Goal: Transaction & Acquisition: Purchase product/service

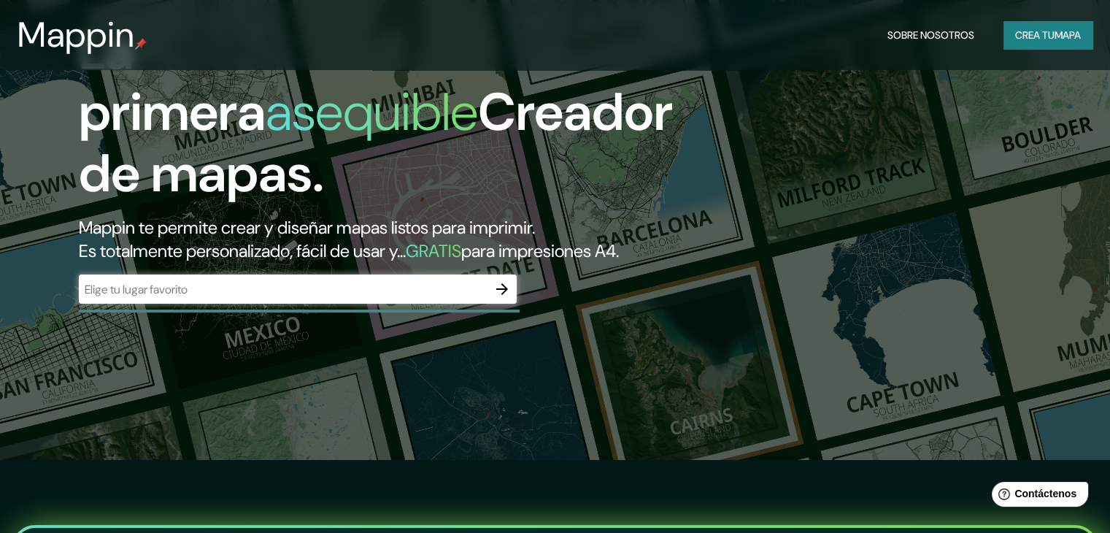
scroll to position [146, 0]
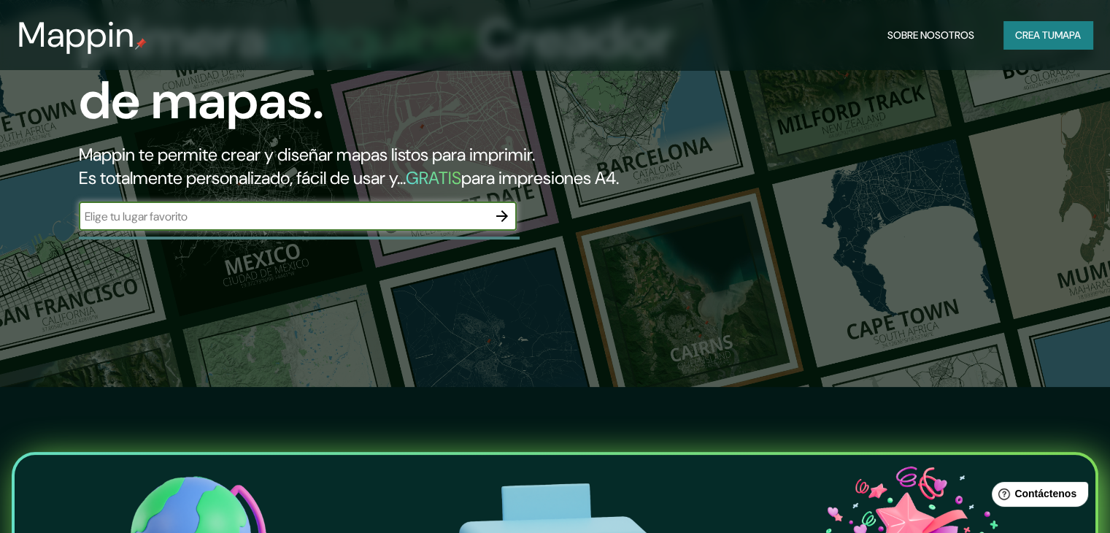
click at [283, 225] on input "text" at bounding box center [283, 216] width 409 height 17
paste input "[GEOGRAPHIC_DATA]"
type input "[GEOGRAPHIC_DATA]"
click at [496, 225] on icon "button" at bounding box center [503, 216] width 18 height 18
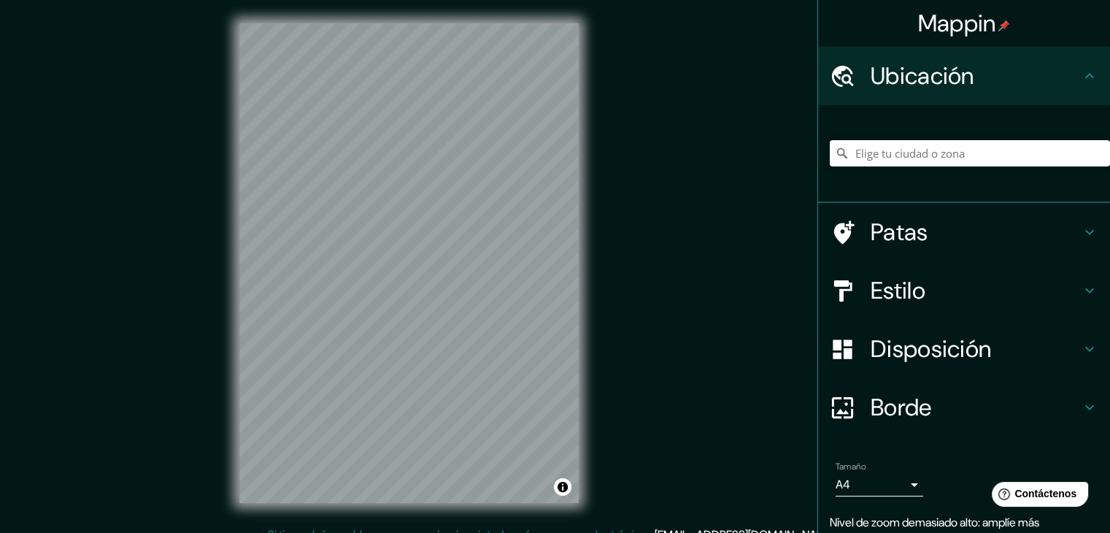
click at [972, 291] on h4 "Estilo" at bounding box center [976, 290] width 210 height 29
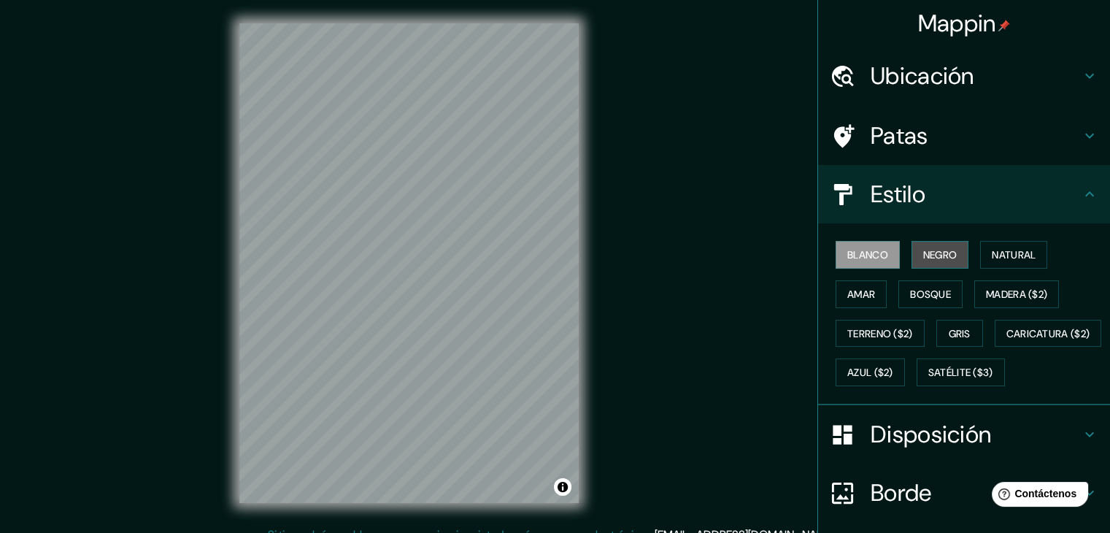
click at [929, 260] on font "Negro" at bounding box center [940, 254] width 34 height 13
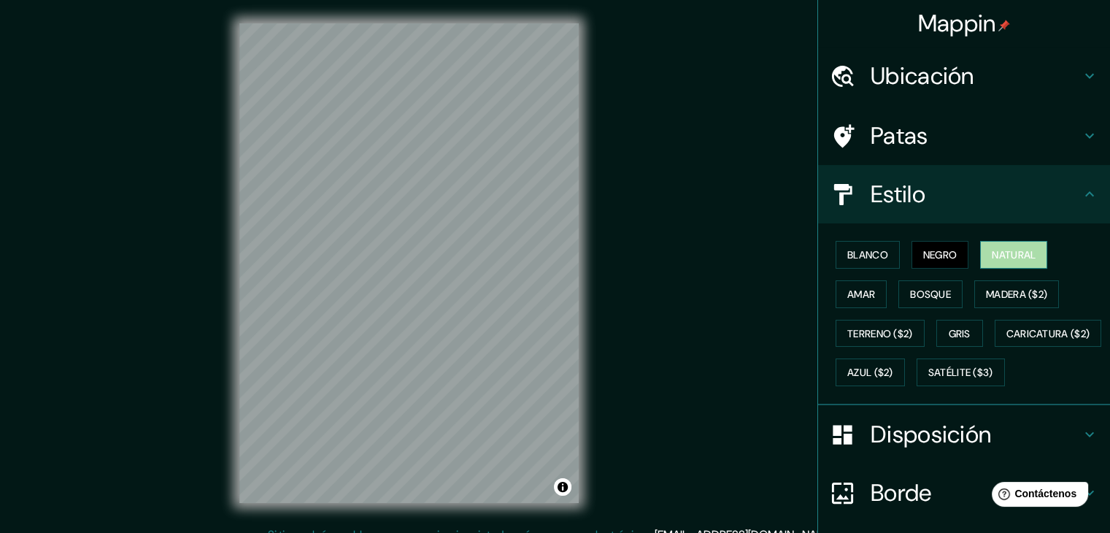
click at [995, 263] on font "Natural" at bounding box center [1014, 254] width 44 height 19
click at [986, 291] on font "Madera ($2)" at bounding box center [1016, 294] width 61 height 13
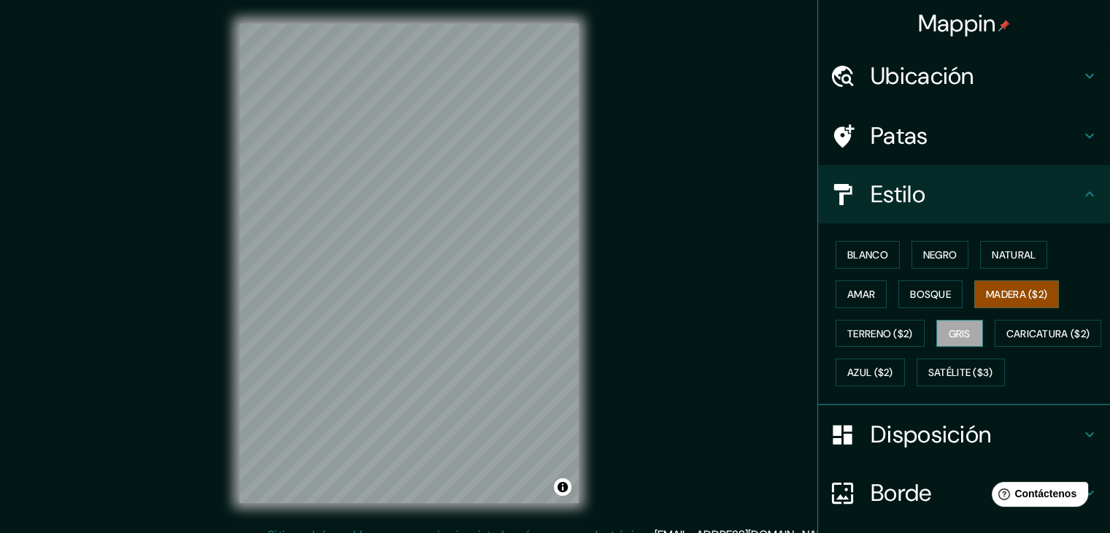
click at [961, 339] on font "Gris" at bounding box center [960, 333] width 22 height 19
click at [1007, 340] on font "Caricatura ($2)" at bounding box center [1049, 333] width 84 height 13
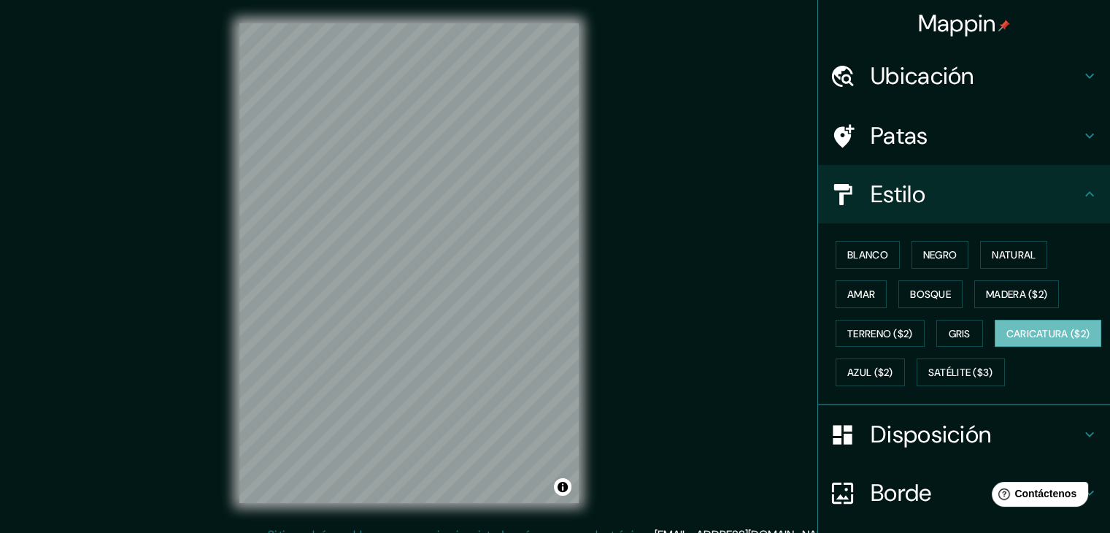
click at [903, 392] on div "Blanco Negro Natural Amar Bosque Madera ($2) Terreno ($2) Gris Caricatura ($2) …" at bounding box center [970, 313] width 280 height 157
click at [929, 380] on font "Satélite ($3)" at bounding box center [961, 372] width 65 height 13
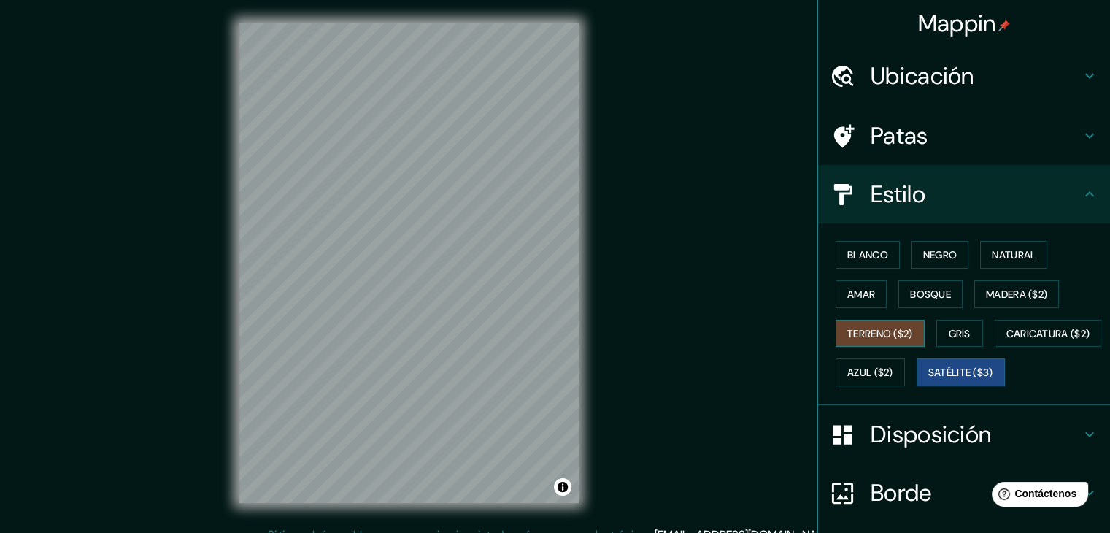
click at [848, 324] on font "Terreno ($2)" at bounding box center [881, 333] width 66 height 19
click at [848, 296] on font "Amar" at bounding box center [862, 294] width 28 height 13
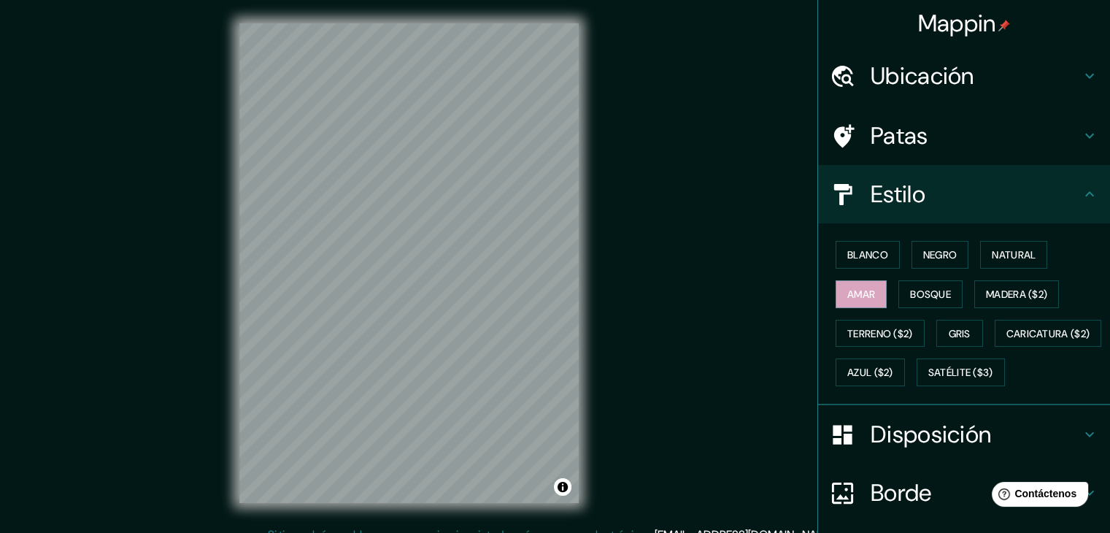
click at [869, 239] on div "Blanco Negro Natural Amar Bosque Madera ($2) Terreno ($2) Gris Caricatura ($2) …" at bounding box center [970, 313] width 280 height 157
click at [869, 245] on font "Blanco" at bounding box center [868, 254] width 41 height 19
click at [1010, 386] on div "Blanco Negro Natural Amar Bosque Madera ($2) Terreno ($2) Gris Caricatura ($2) …" at bounding box center [970, 313] width 280 height 157
click at [894, 372] on font "Azul ($2)" at bounding box center [871, 372] width 46 height 13
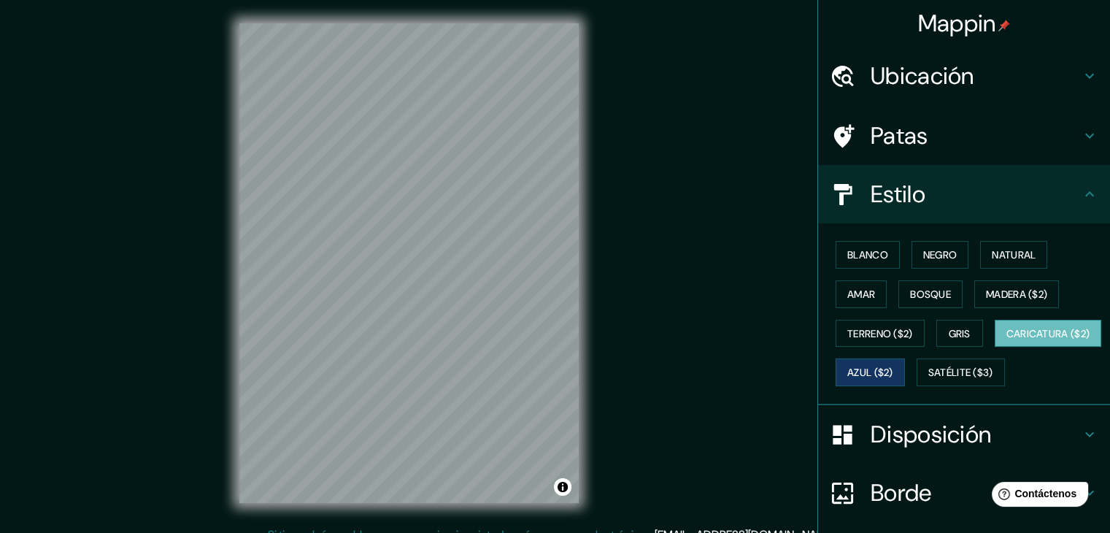
click at [1007, 340] on font "Caricatura ($2)" at bounding box center [1049, 333] width 84 height 13
click at [1012, 310] on div "Blanco Negro Natural Amar Bosque Madera ($2) Terreno ($2) Gris Caricatura ($2) …" at bounding box center [970, 313] width 280 height 157
click at [1018, 302] on font "Madera ($2)" at bounding box center [1016, 294] width 61 height 19
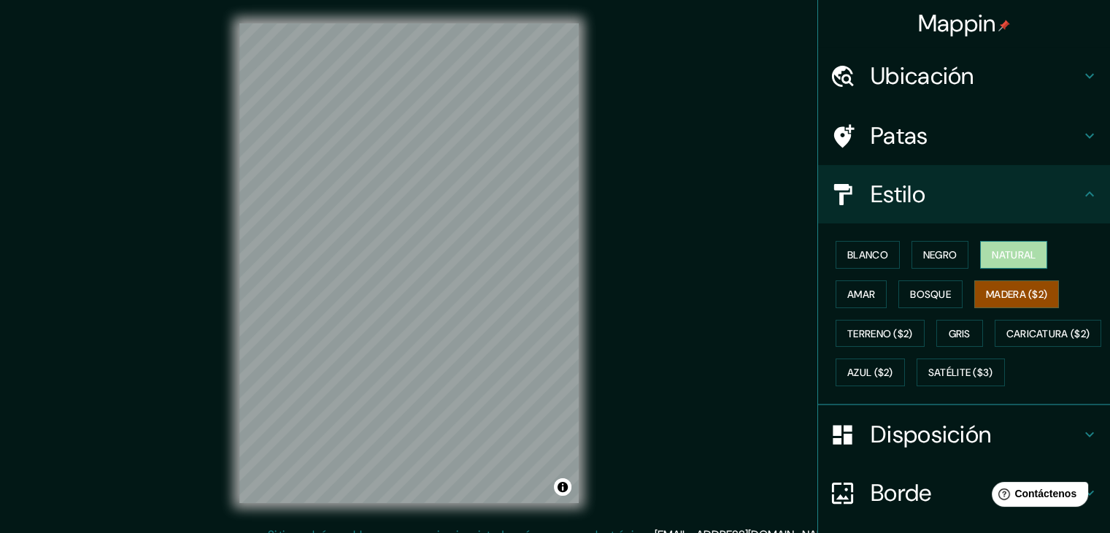
click at [1010, 249] on font "Natural" at bounding box center [1014, 254] width 44 height 13
click at [942, 249] on font "Negro" at bounding box center [940, 254] width 34 height 13
click at [996, 72] on h4 "Ubicación" at bounding box center [976, 75] width 210 height 29
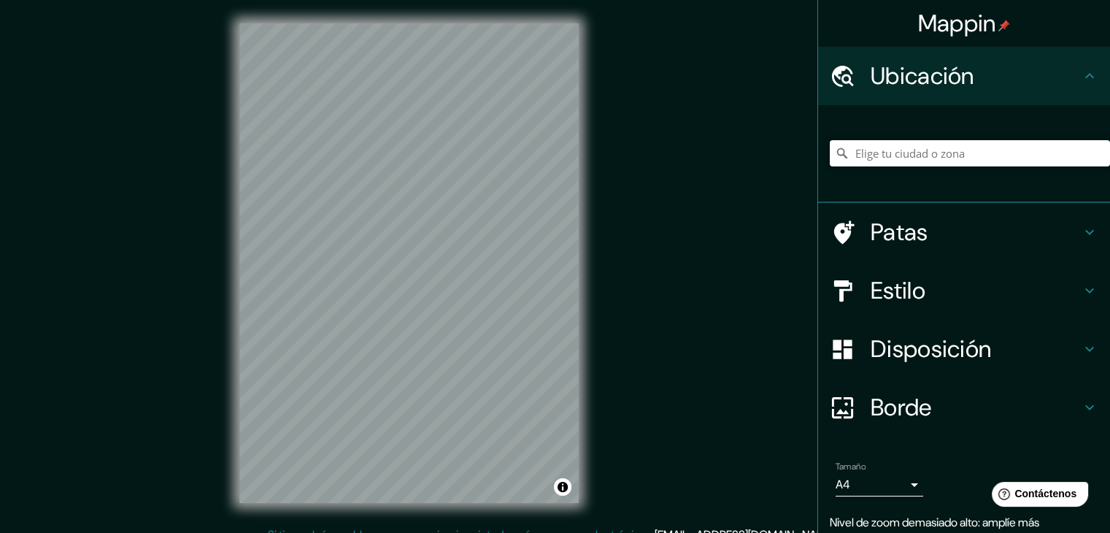
click at [936, 143] on input "Elige tu ciudad o zona" at bounding box center [970, 153] width 280 height 26
paste input "[GEOGRAPHIC_DATA]"
type input "[GEOGRAPHIC_DATA], [GEOGRAPHIC_DATA], [GEOGRAPHIC_DATA][PERSON_NAME], [GEOGRAPH…"
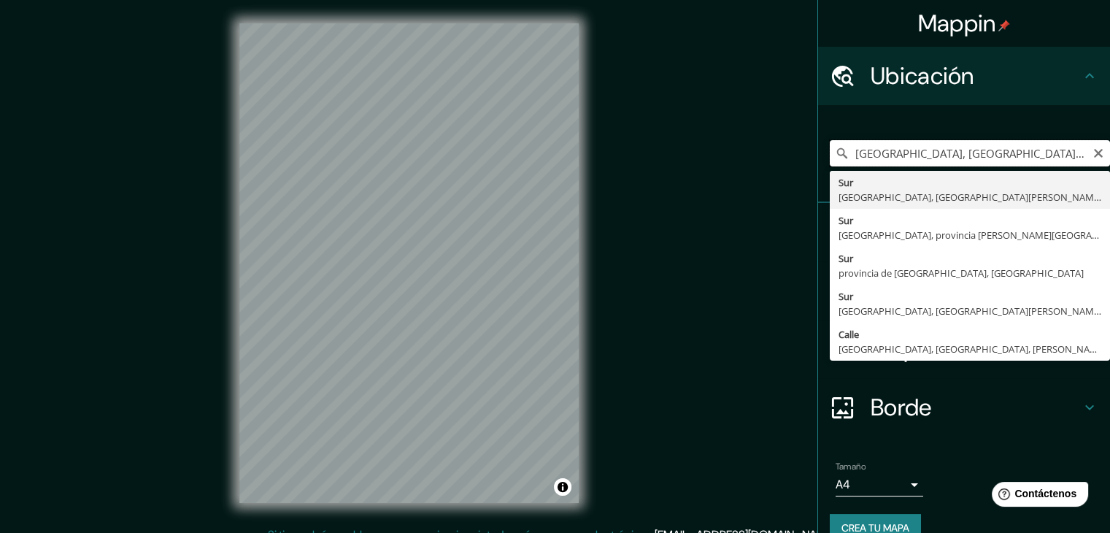
click at [950, 155] on input "[GEOGRAPHIC_DATA], [GEOGRAPHIC_DATA], [GEOGRAPHIC_DATA][PERSON_NAME], [GEOGRAPH…" at bounding box center [970, 153] width 280 height 26
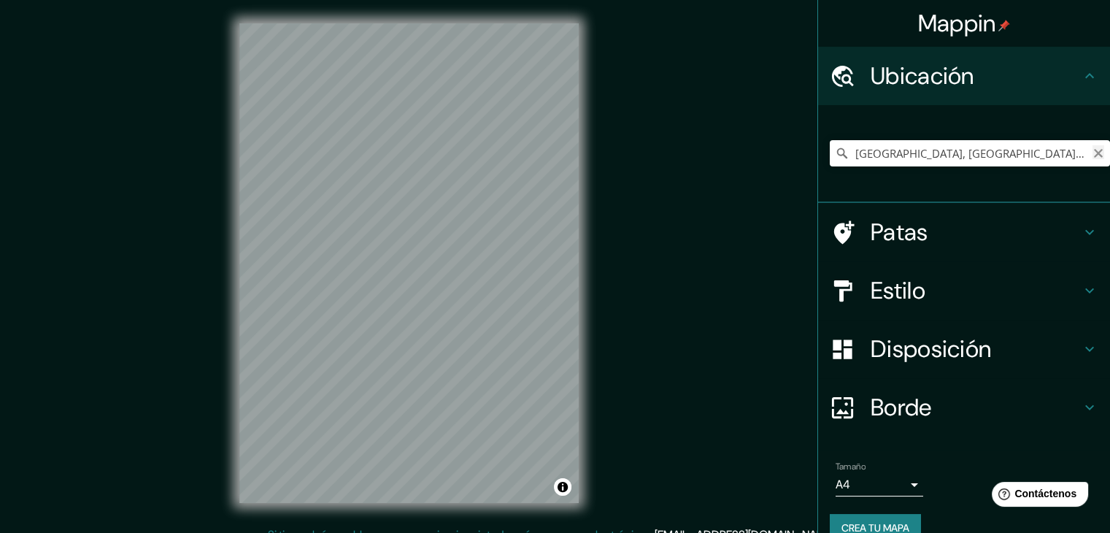
click at [1093, 147] on icon "Claro" at bounding box center [1099, 153] width 12 height 12
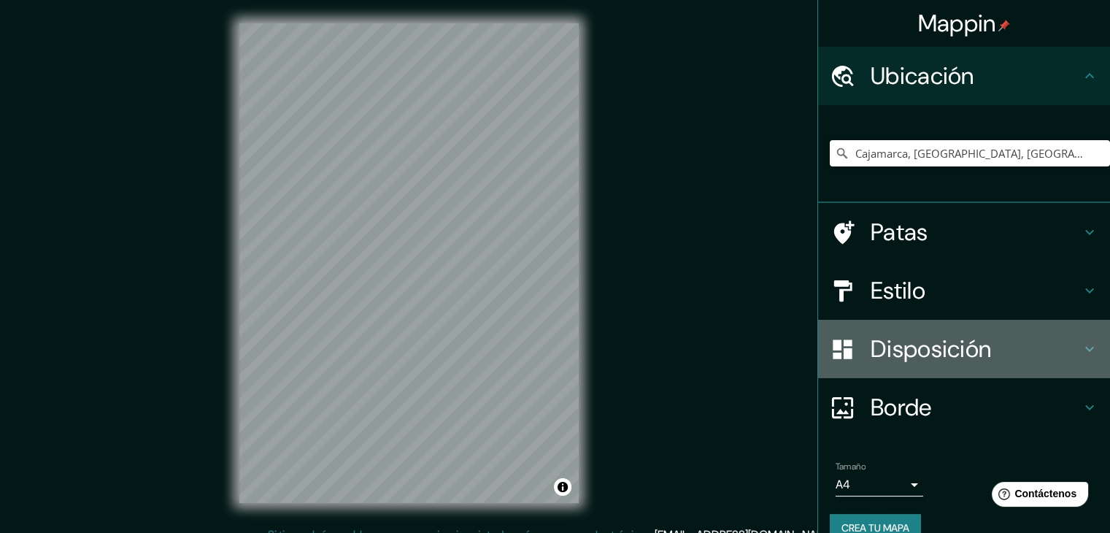
click at [978, 350] on font "Disposición" at bounding box center [931, 349] width 120 height 31
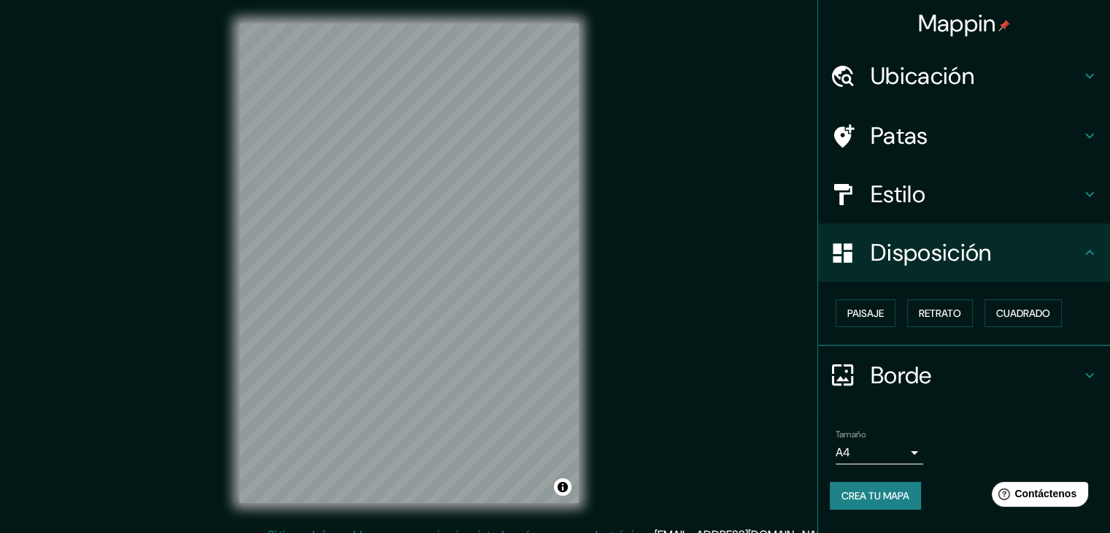
click at [949, 204] on h4 "Estilo" at bounding box center [976, 194] width 210 height 29
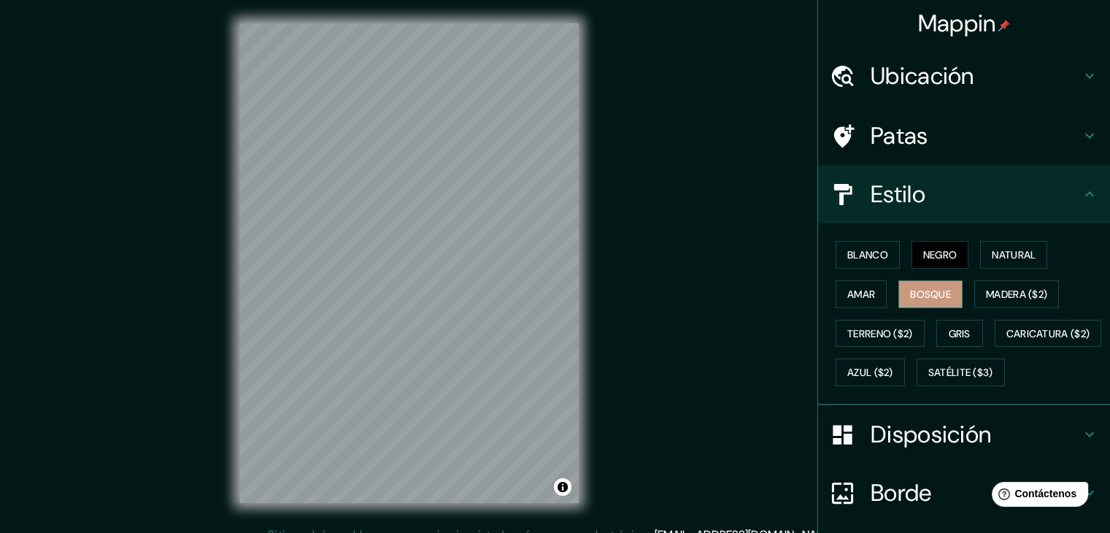
click at [911, 293] on font "Bosque" at bounding box center [930, 294] width 41 height 13
click at [860, 293] on font "Amar" at bounding box center [862, 294] width 28 height 13
click at [910, 285] on font "Bosque" at bounding box center [930, 294] width 41 height 19
click at [859, 268] on div "Blanco Negro Natural Amar Bosque Madera ($2) Terreno ($2) Gris Caricatura ($2) …" at bounding box center [970, 313] width 280 height 157
click at [859, 248] on font "Blanco" at bounding box center [868, 254] width 41 height 13
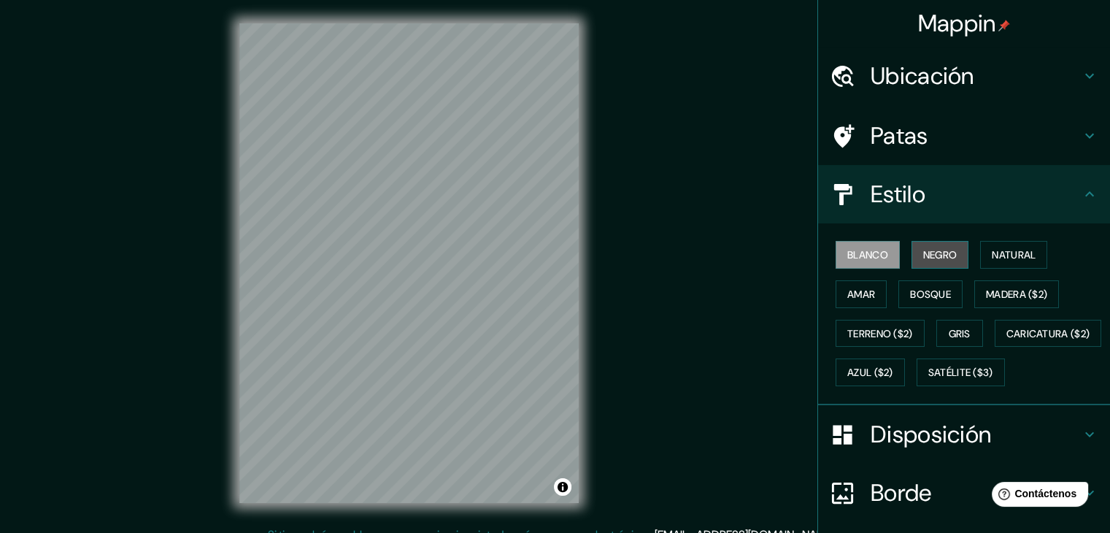
click at [935, 252] on font "Negro" at bounding box center [940, 254] width 34 height 13
click at [883, 266] on button "Blanco" at bounding box center [868, 255] width 64 height 28
click at [1038, 58] on div "Ubicación" at bounding box center [964, 76] width 292 height 58
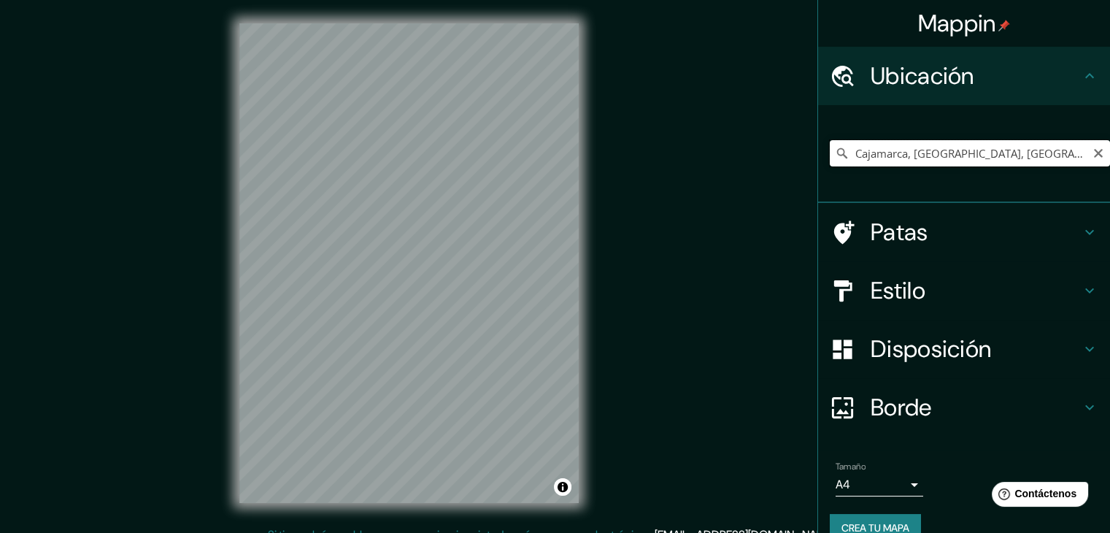
click at [947, 161] on input "Cajamarca, [GEOGRAPHIC_DATA], [GEOGRAPHIC_DATA][PERSON_NAME] 3530000, [GEOGRAPH…" at bounding box center [970, 153] width 280 height 26
drag, startPoint x: 897, startPoint y: 158, endPoint x: 1121, endPoint y: 154, distance: 223.4
click at [1110, 154] on html "Mappin Ubicación Cajamarca, [GEOGRAPHIC_DATA], [GEOGRAPHIC_DATA][PERSON_NAME] 3…" at bounding box center [555, 266] width 1110 height 533
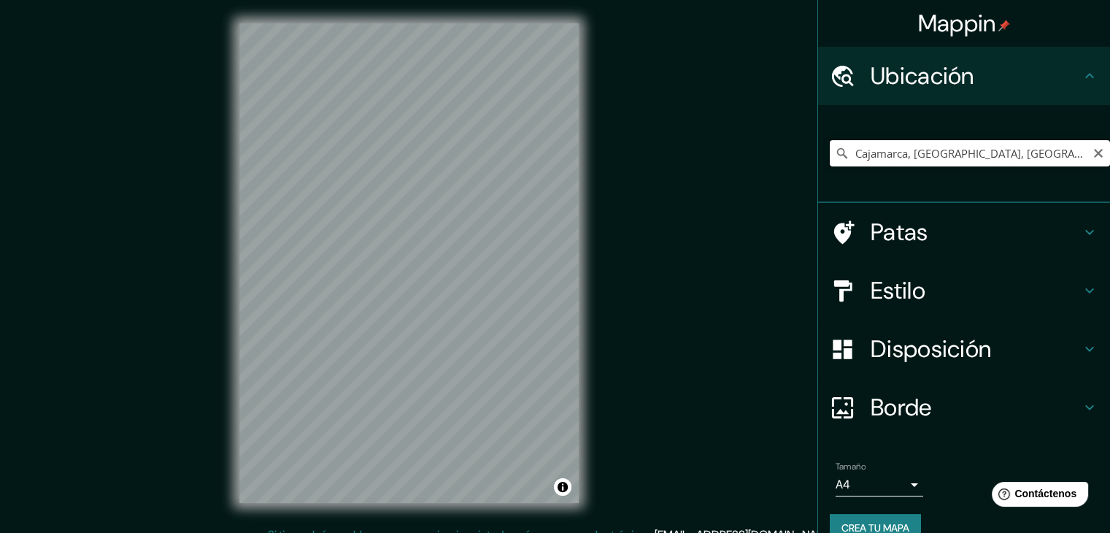
drag, startPoint x: 878, startPoint y: 161, endPoint x: 902, endPoint y: 164, distance: 24.4
click at [889, 164] on input "Cajamarca, [GEOGRAPHIC_DATA], [GEOGRAPHIC_DATA][PERSON_NAME] 3530000, [GEOGRAPH…" at bounding box center [970, 153] width 280 height 26
click at [905, 165] on input "Cajamarca, [GEOGRAPHIC_DATA], [GEOGRAPHIC_DATA][PERSON_NAME] 3530000, [GEOGRAPH…" at bounding box center [970, 153] width 280 height 26
drag, startPoint x: 899, startPoint y: 153, endPoint x: 1075, endPoint y: 167, distance: 175.8
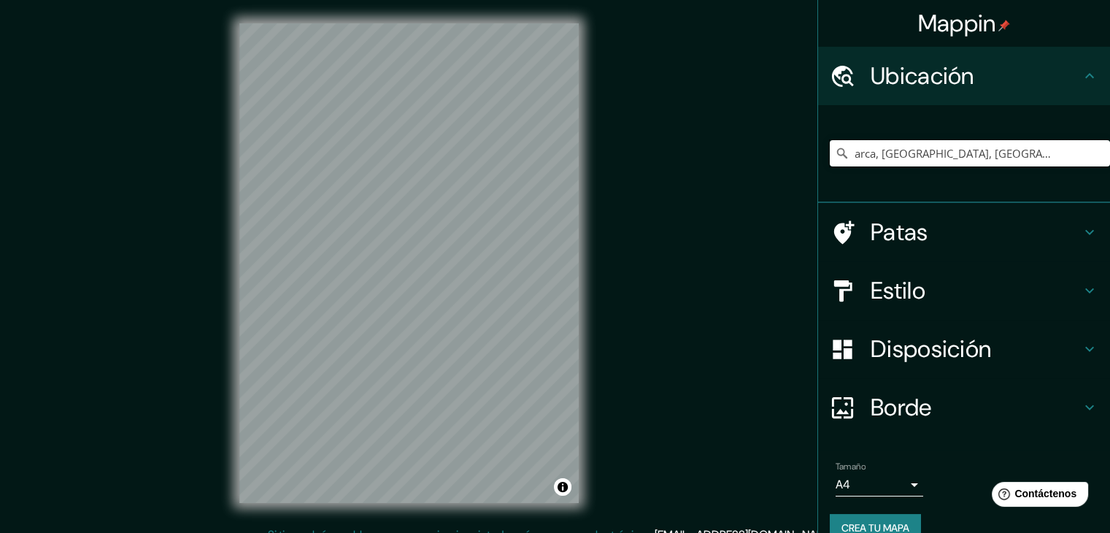
click at [1075, 167] on div "[GEOGRAPHIC_DATA], [GEOGRAPHIC_DATA], [GEOGRAPHIC_DATA][PERSON_NAME] 3530000, […" at bounding box center [970, 153] width 280 height 73
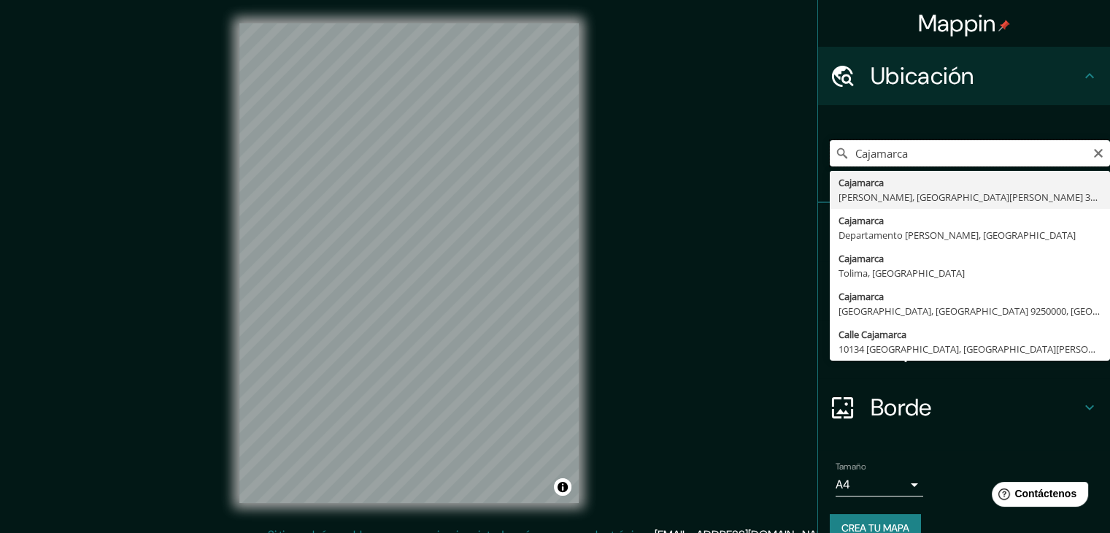
type input "Cajamarca, [GEOGRAPHIC_DATA], [GEOGRAPHIC_DATA][PERSON_NAME] 3530000, [GEOGRAPH…"
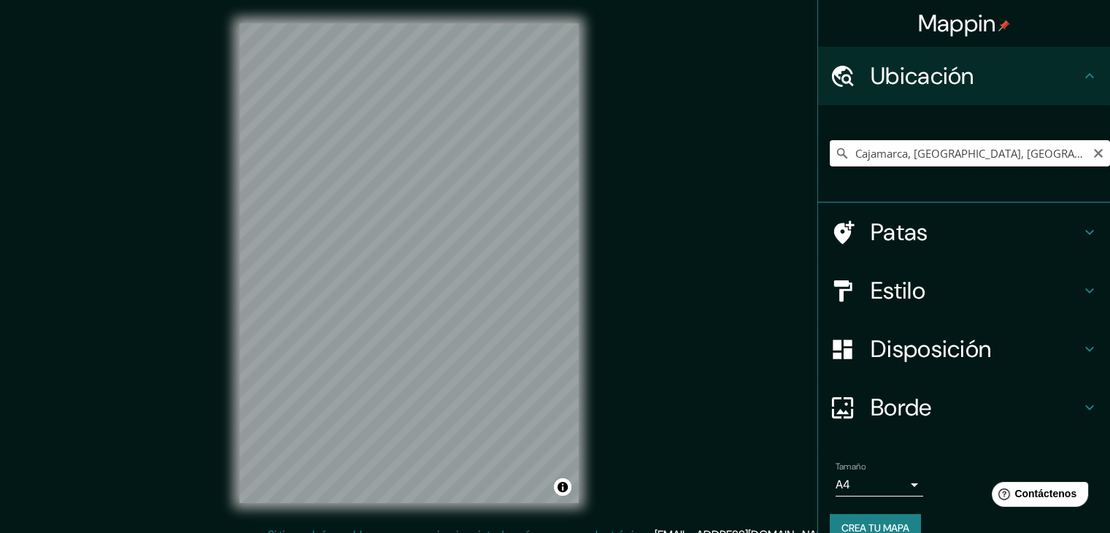
click at [963, 147] on input "Cajamarca, [GEOGRAPHIC_DATA], [GEOGRAPHIC_DATA][PERSON_NAME] 3530000, [GEOGRAPH…" at bounding box center [970, 153] width 280 height 26
